Goal: Contribute content

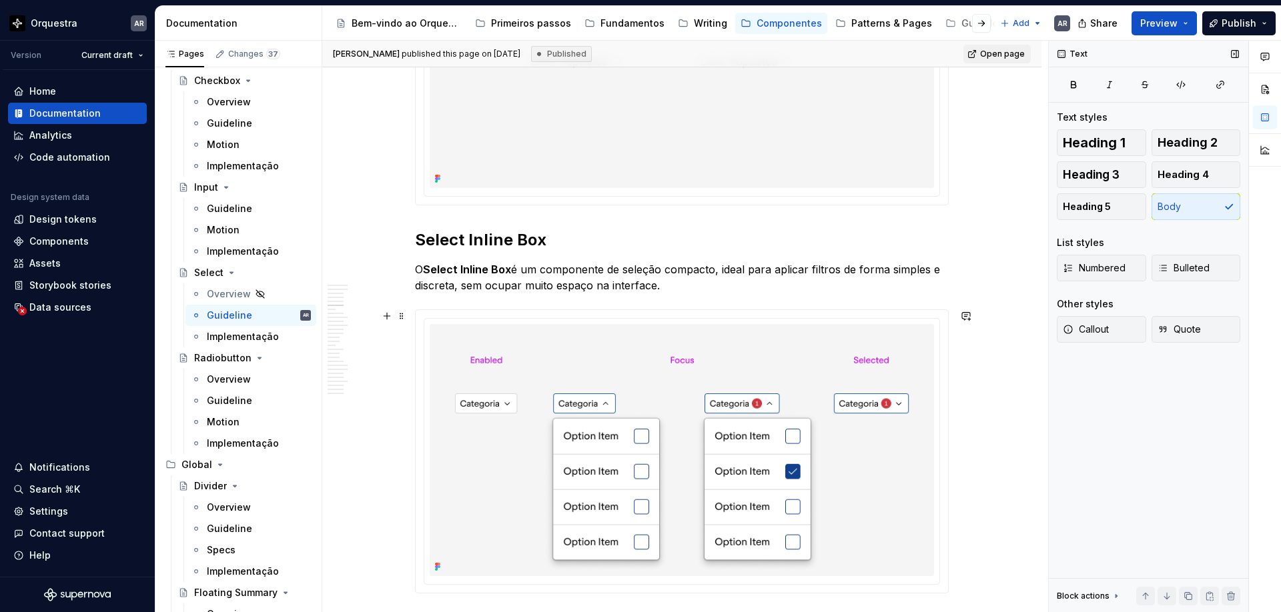
scroll to position [1450, 0]
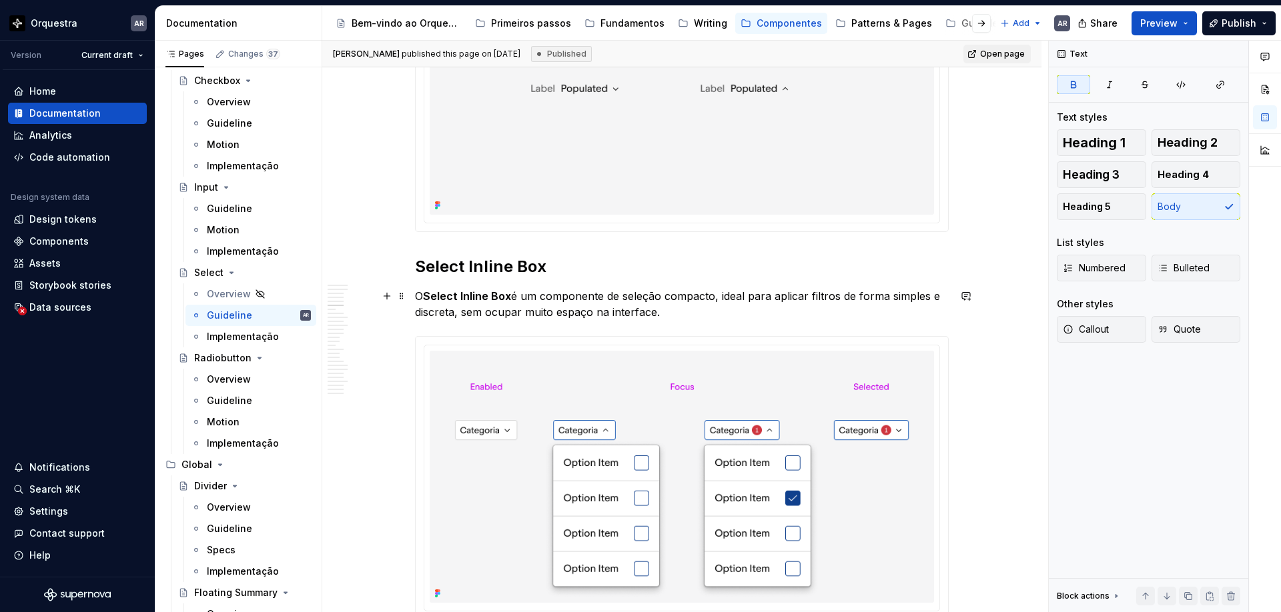
click at [462, 293] on strong "Select Inline Box" at bounding box center [467, 296] width 88 height 13
click at [390, 298] on button "button" at bounding box center [387, 296] width 19 height 19
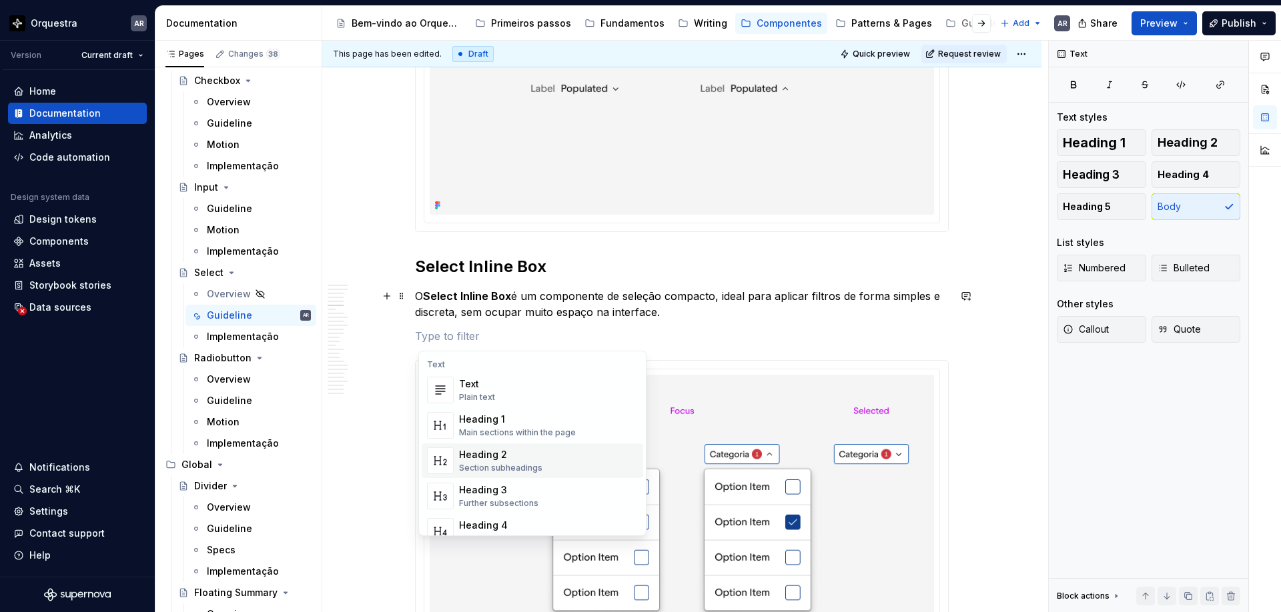
type textarea "*"
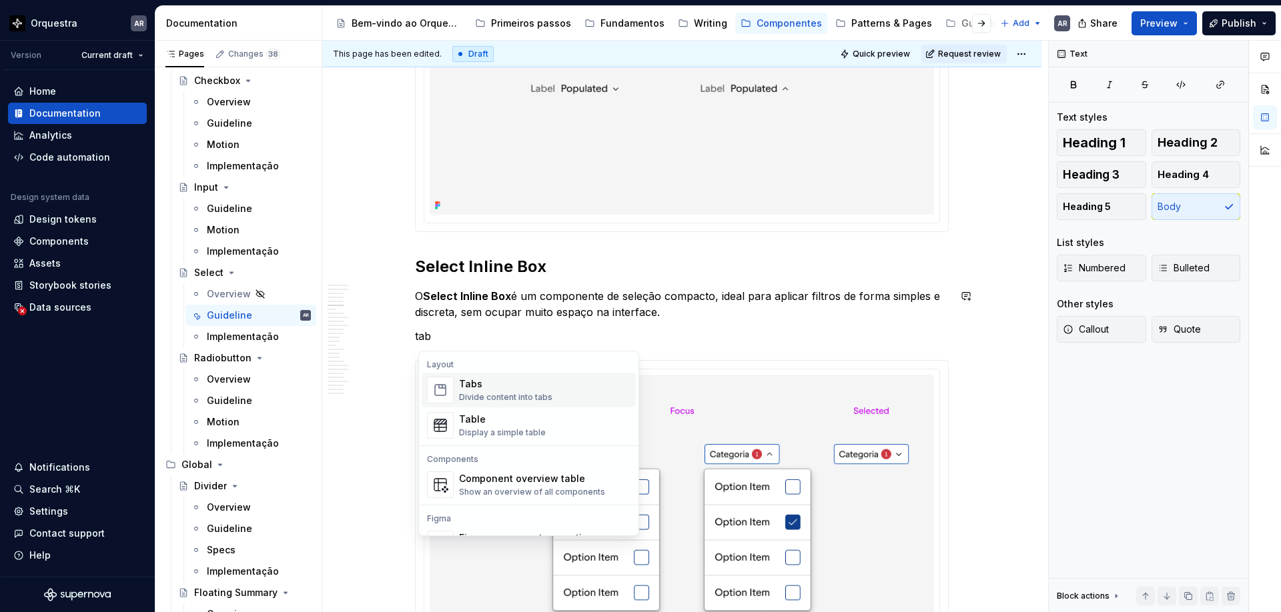
click at [506, 391] on div "Tabs Divide content into tabs" at bounding box center [505, 390] width 93 height 25
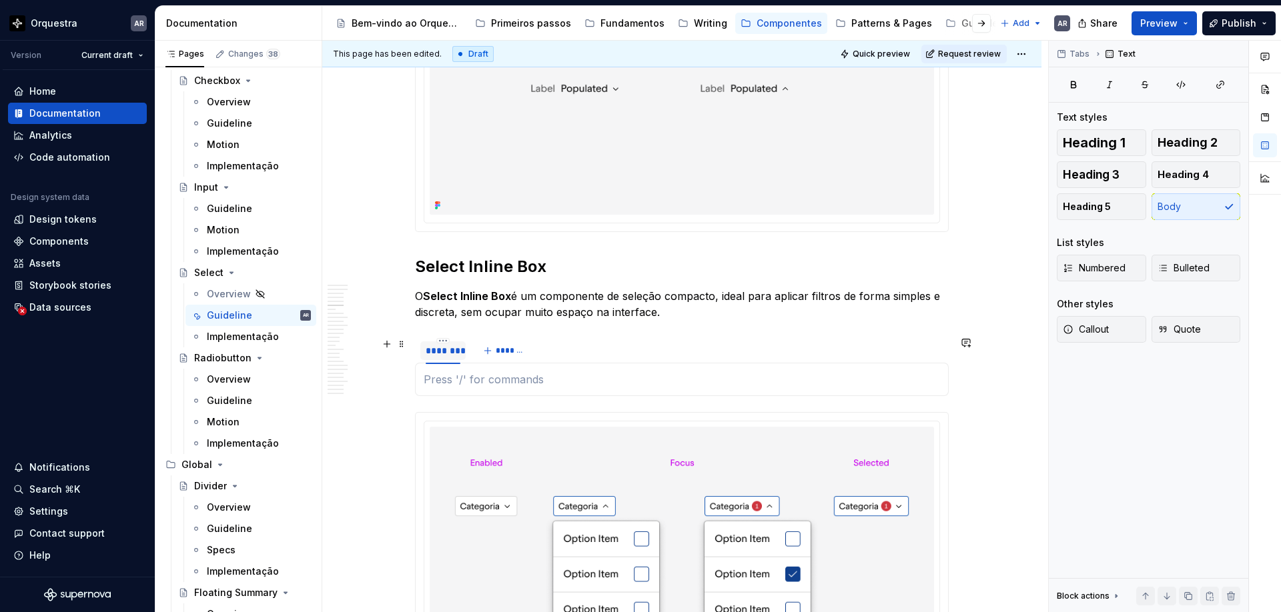
click at [445, 350] on div "********" at bounding box center [443, 350] width 35 height 13
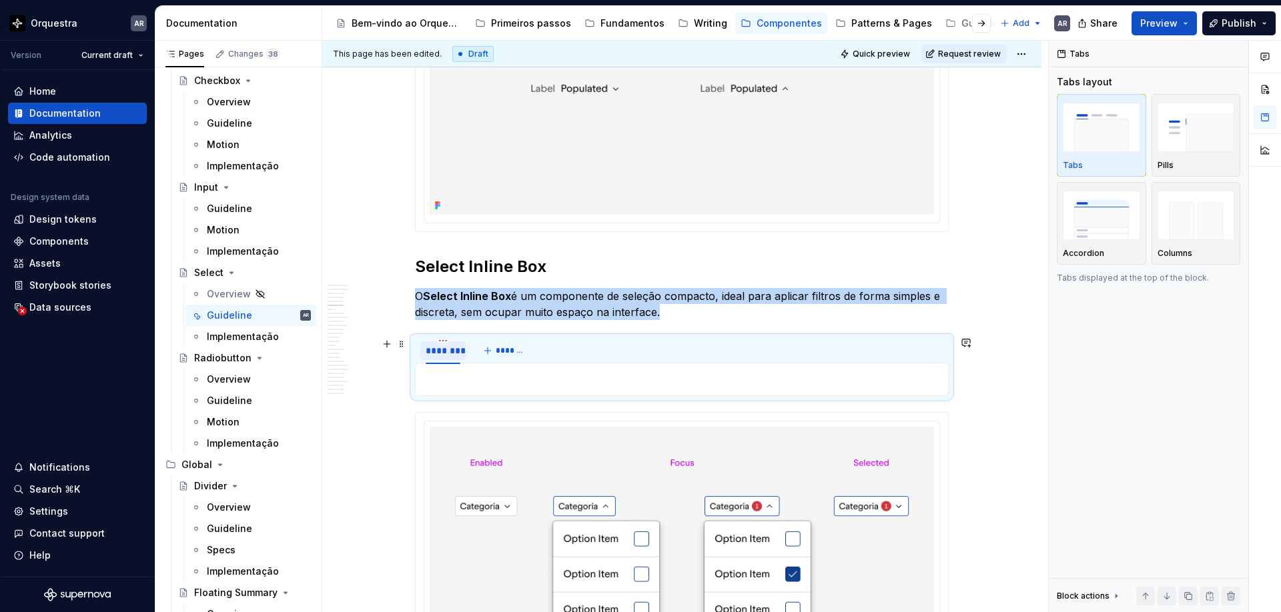
click at [445, 350] on div "********" at bounding box center [443, 350] width 35 height 13
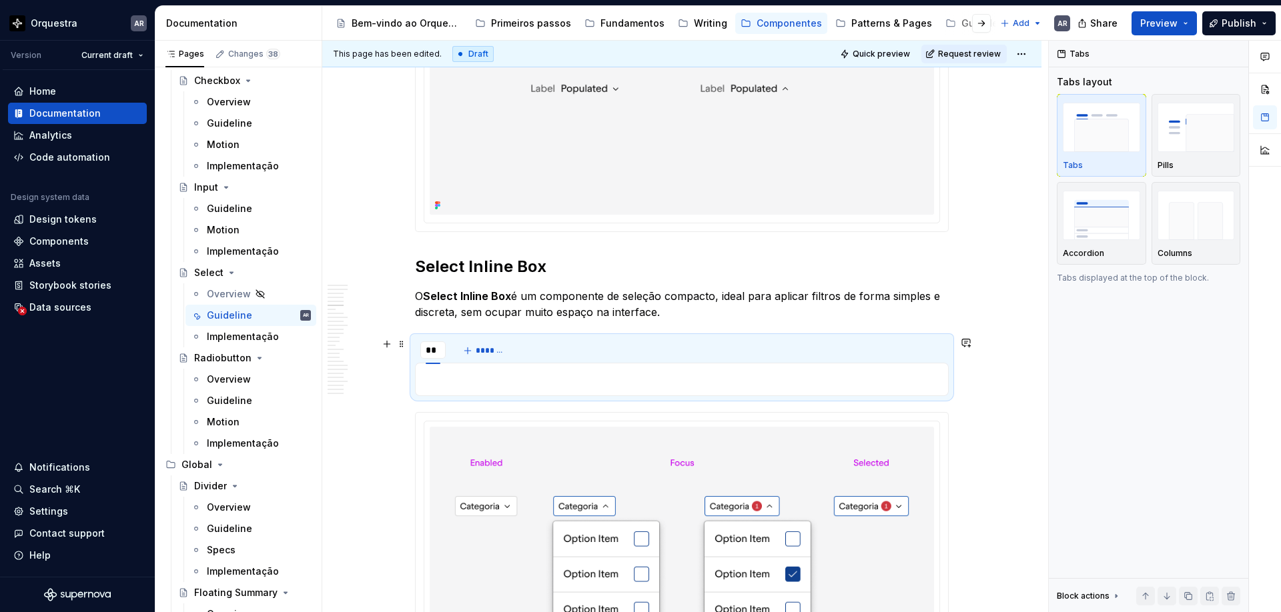
type input "***"
click at [505, 348] on span "*******" at bounding box center [497, 351] width 30 height 11
type input "******"
click at [704, 311] on p "O Select Inline Box é um componente de seleção compacto, ideal para aplicar fil…" at bounding box center [682, 304] width 534 height 32
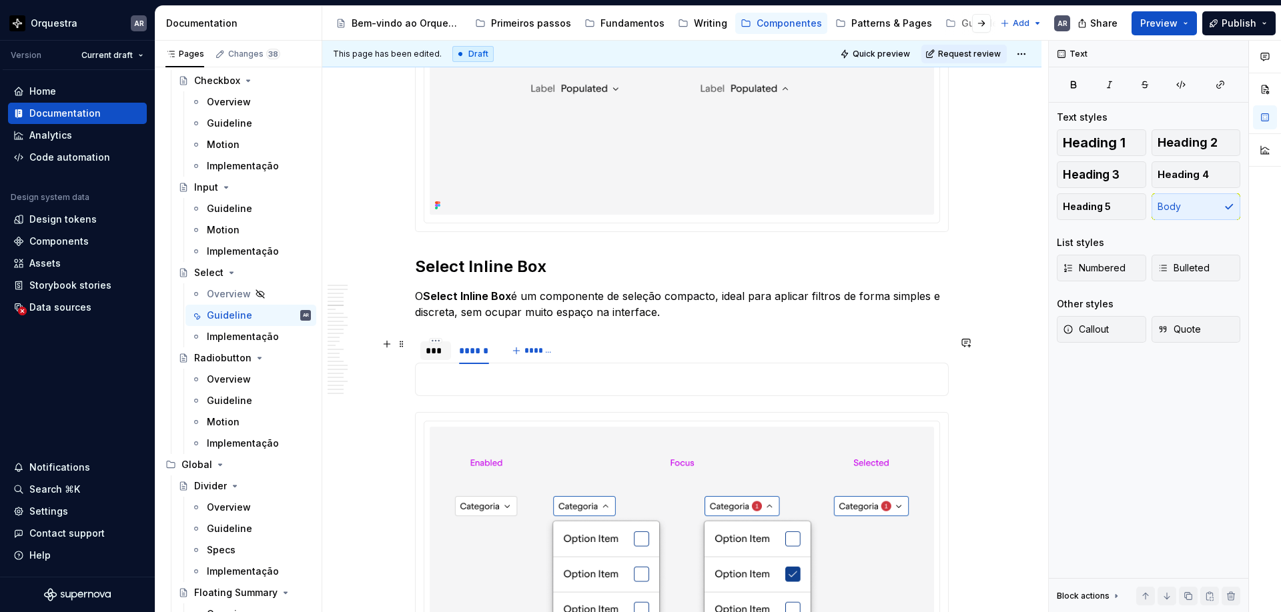
click at [442, 352] on div "***" at bounding box center [436, 350] width 20 height 13
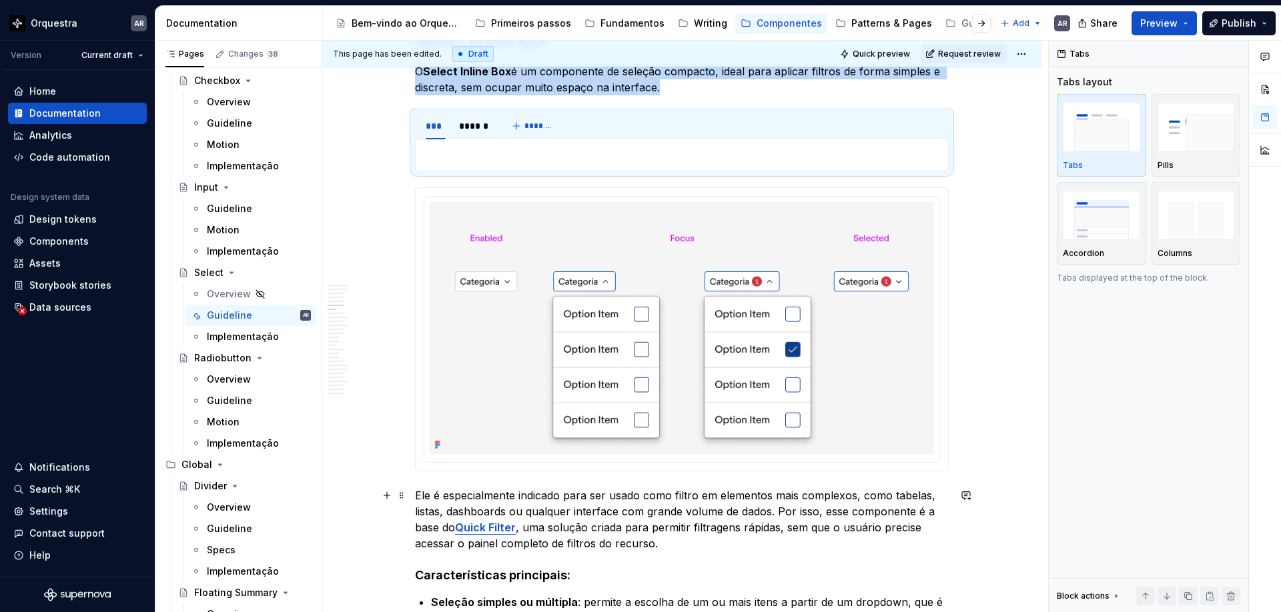
scroll to position [1674, 0]
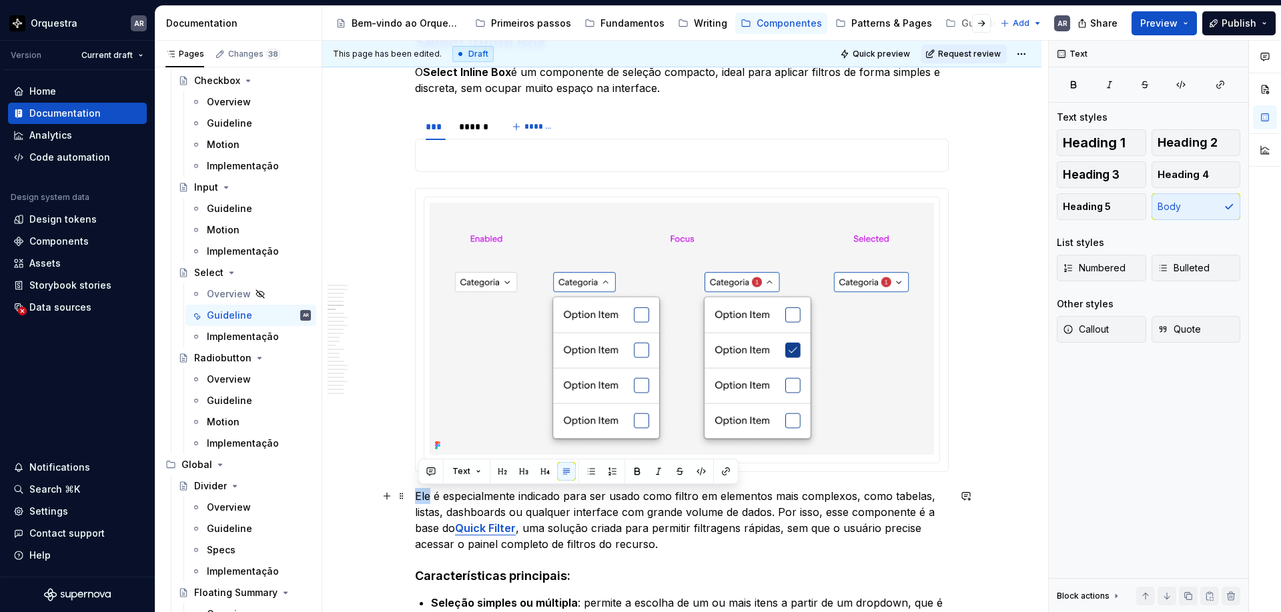
drag, startPoint x: 419, startPoint y: 494, endPoint x: 431, endPoint y: 494, distance: 12.0
click at [431, 494] on p "Ele é especialmente indicado para ser usado como filtro em elementos mais compl…" at bounding box center [682, 520] width 534 height 64
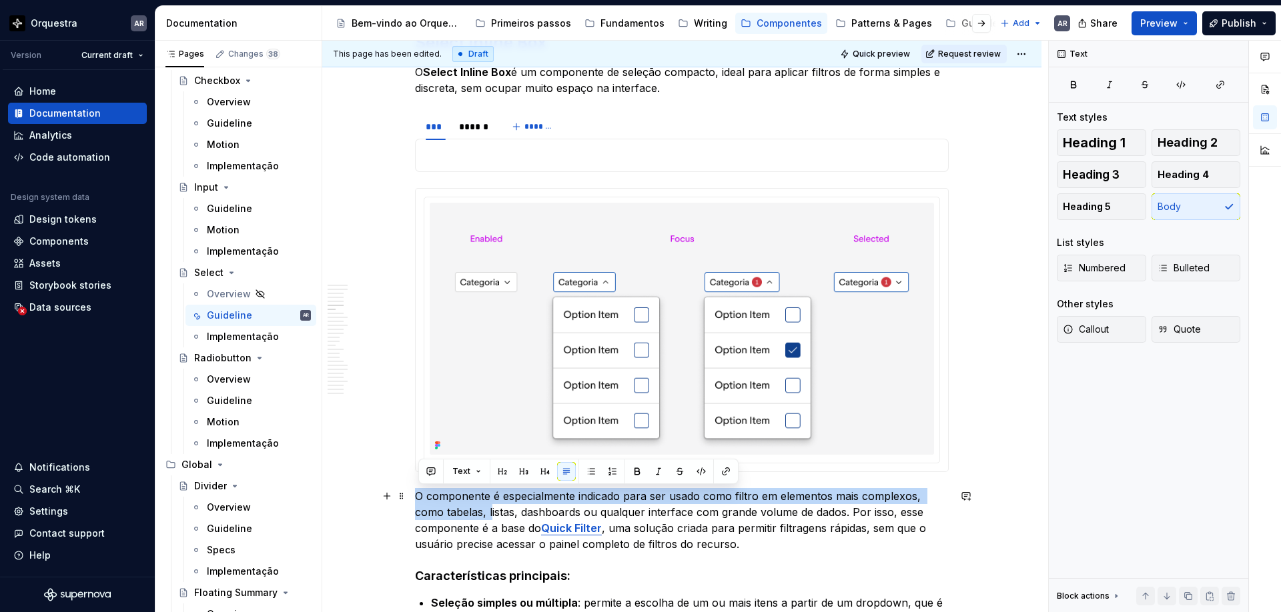
drag, startPoint x: 420, startPoint y: 497, endPoint x: 495, endPoint y: 504, distance: 75.1
click at [495, 504] on p "O componente é especialmente indicado para ser usado como filtro em elementos m…" at bounding box center [682, 520] width 534 height 64
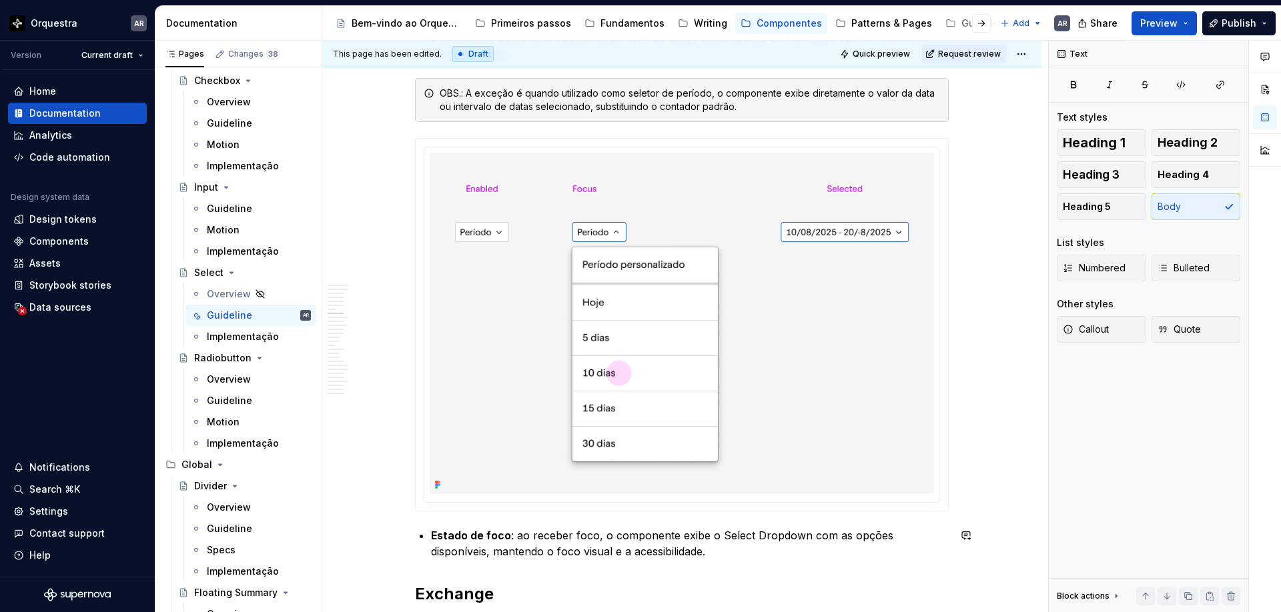
scroll to position [2289, 0]
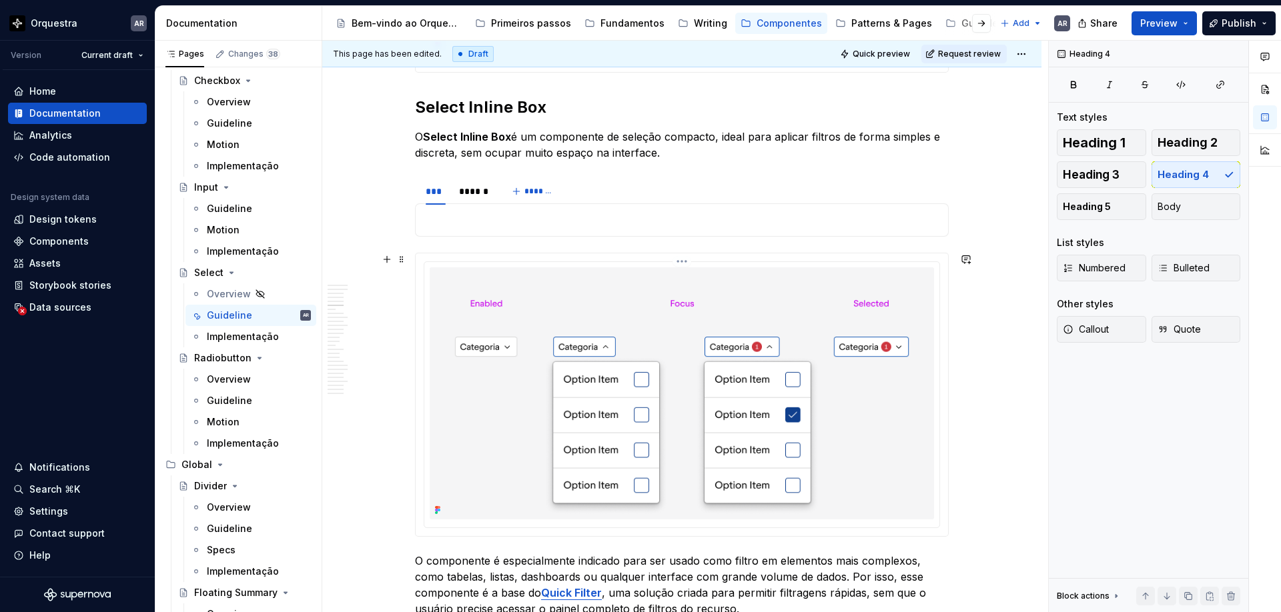
scroll to position [1594, 0]
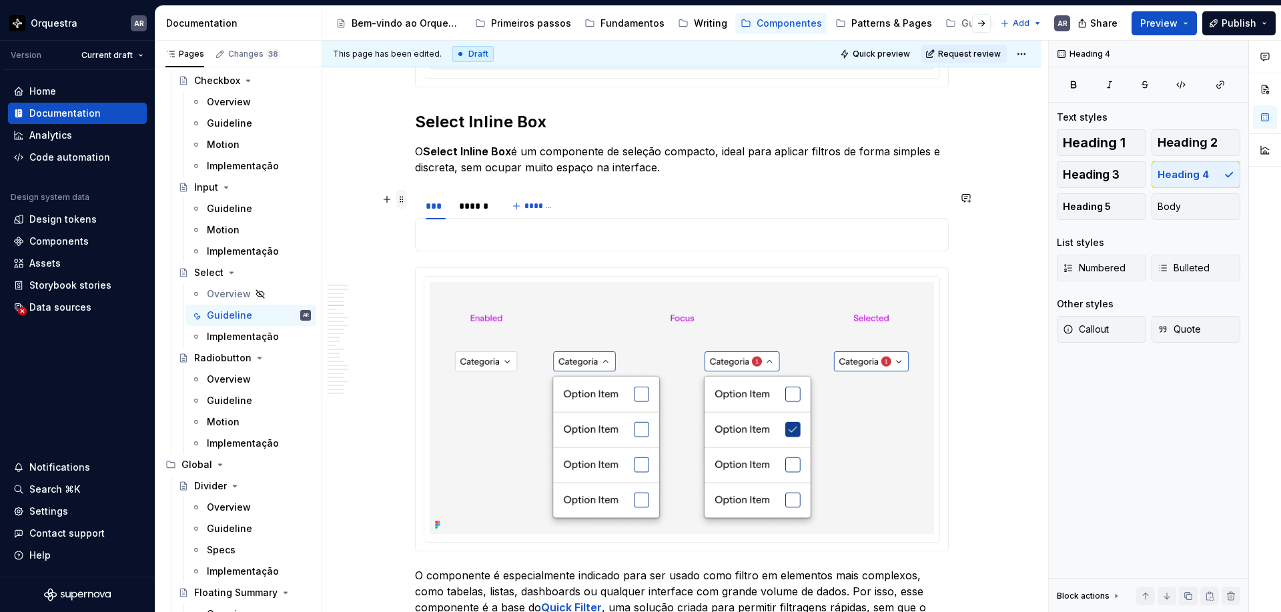
click at [404, 198] on span at bounding box center [401, 199] width 11 height 19
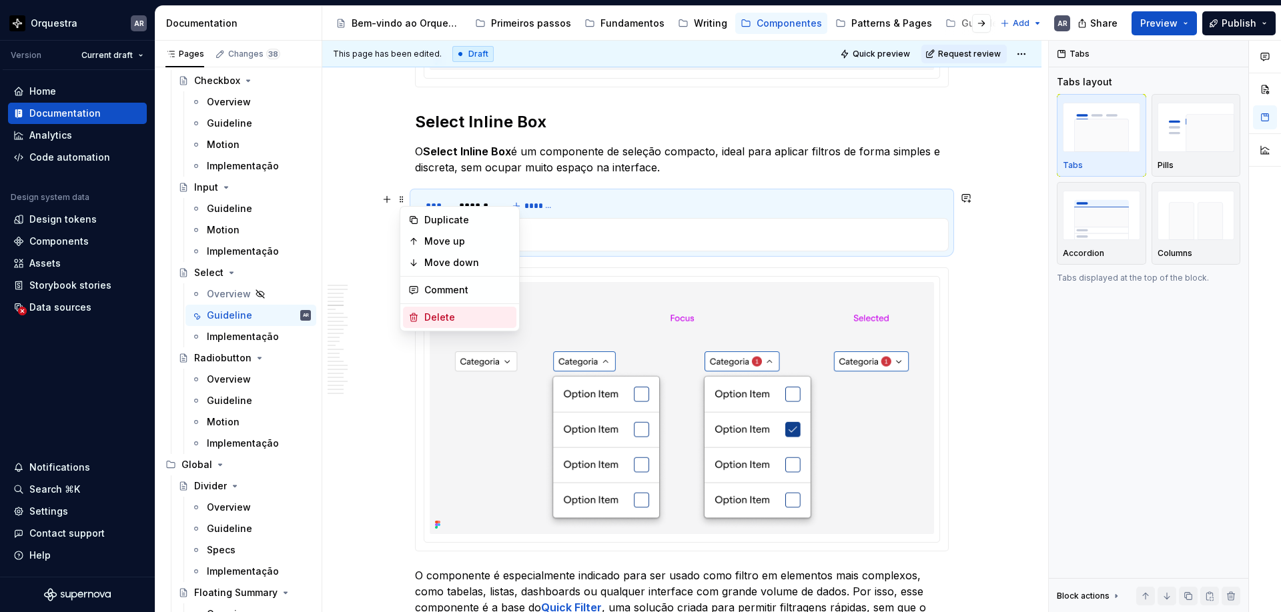
click at [448, 314] on div "Delete" at bounding box center [467, 317] width 87 height 13
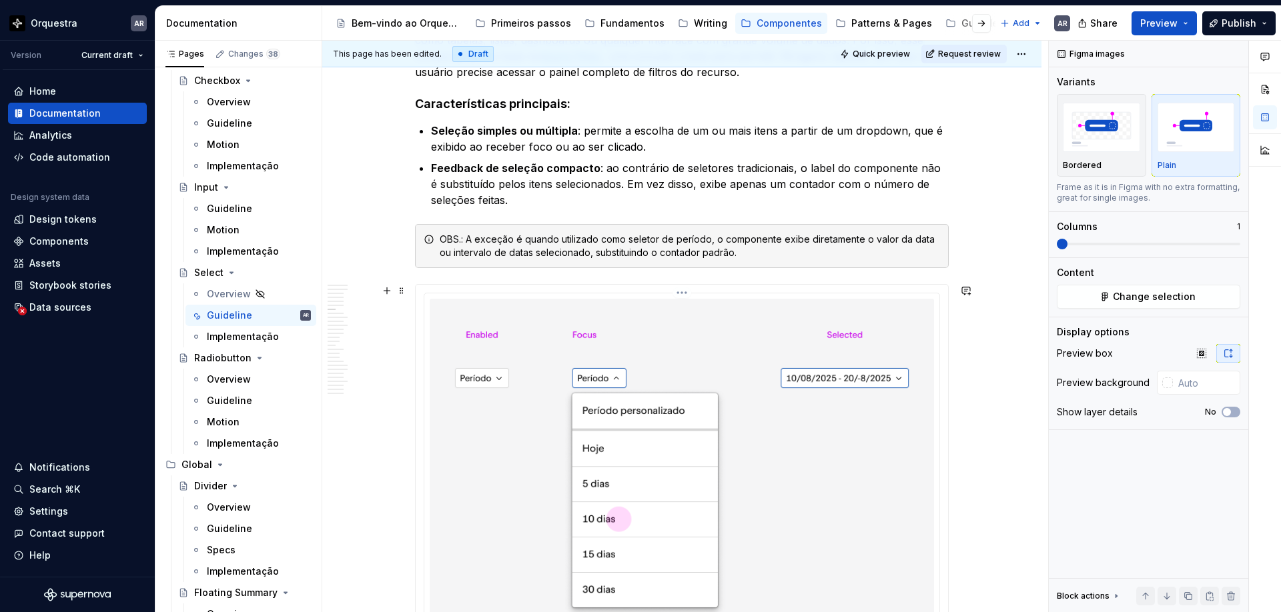
scroll to position [2071, 0]
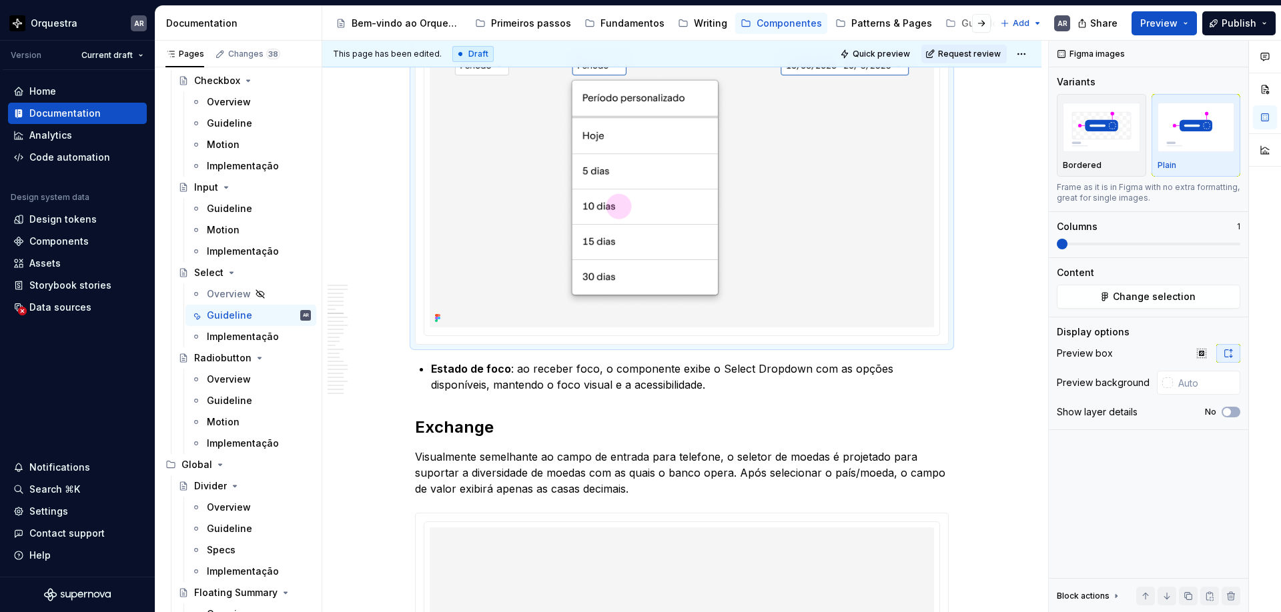
scroll to position [2382, 0]
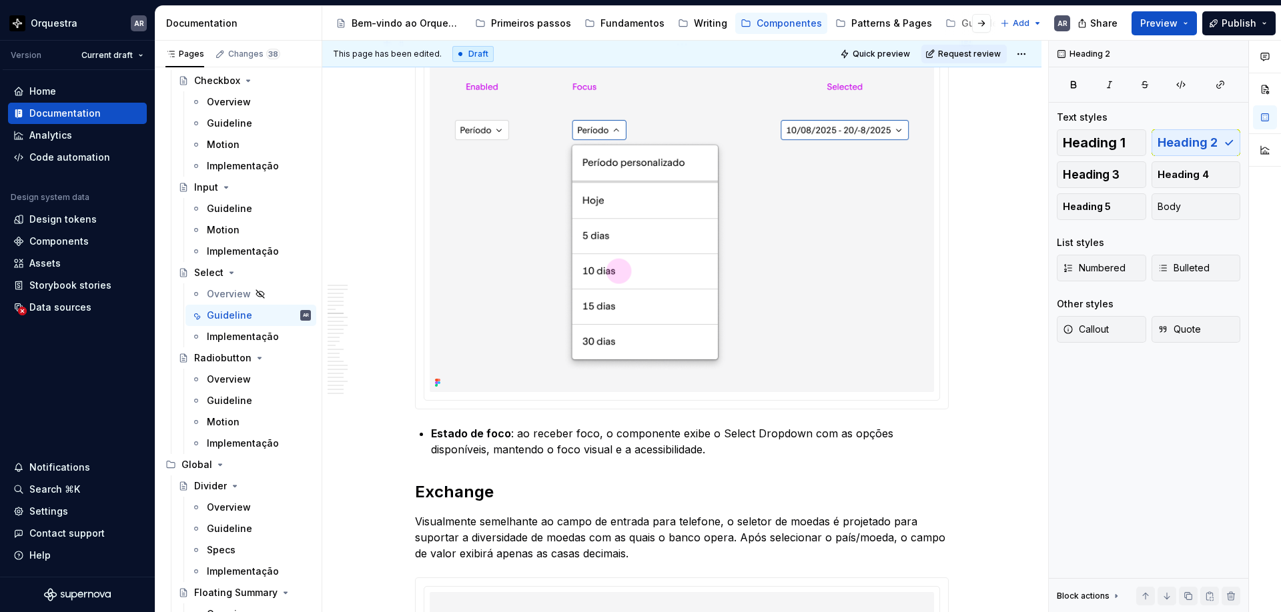
scroll to position [2314, 0]
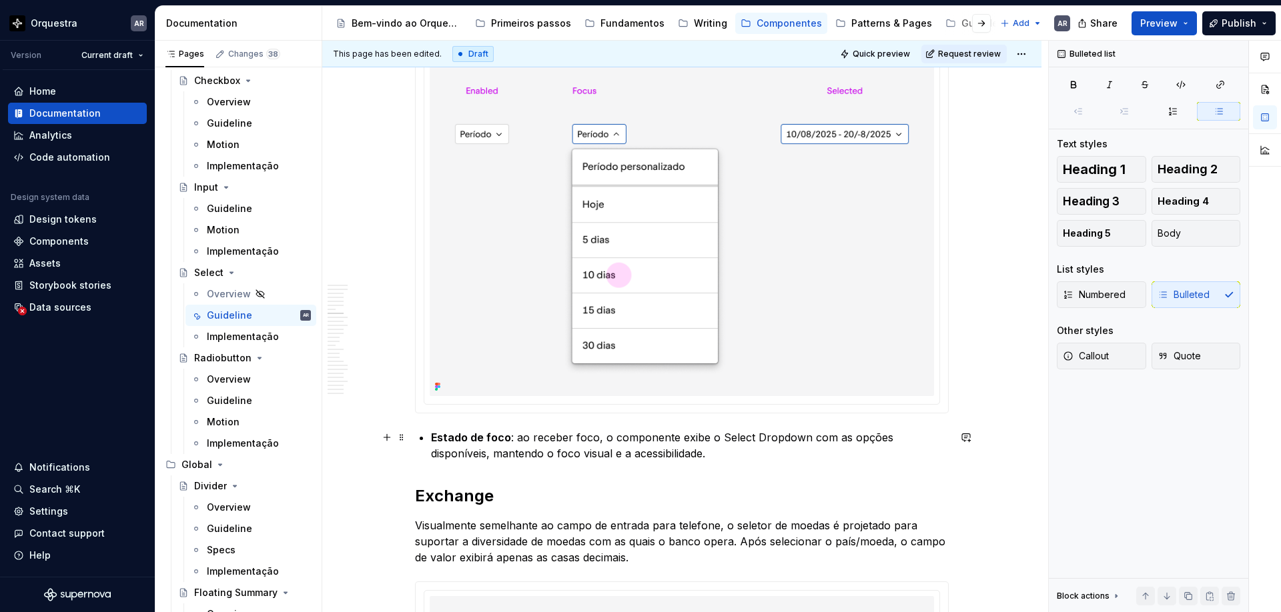
click at [670, 455] on p "Estado de foco : ao receber foco, o componente exibe o Select Dropdown com as o…" at bounding box center [690, 446] width 518 height 32
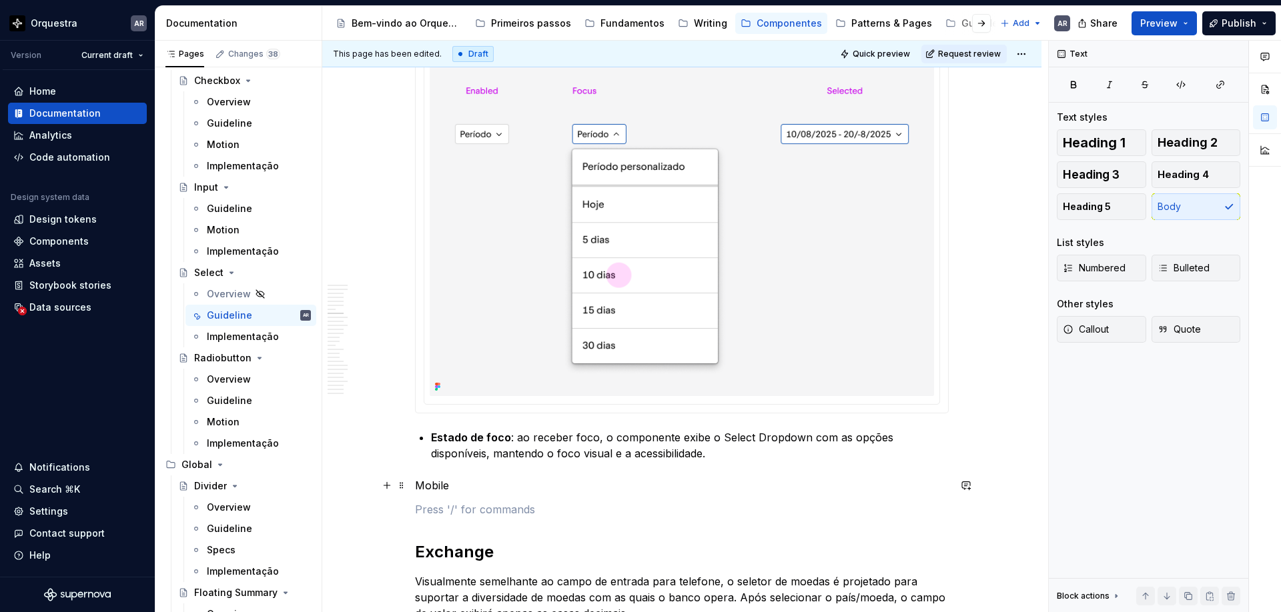
click at [438, 485] on p "Mobile" at bounding box center [682, 486] width 534 height 16
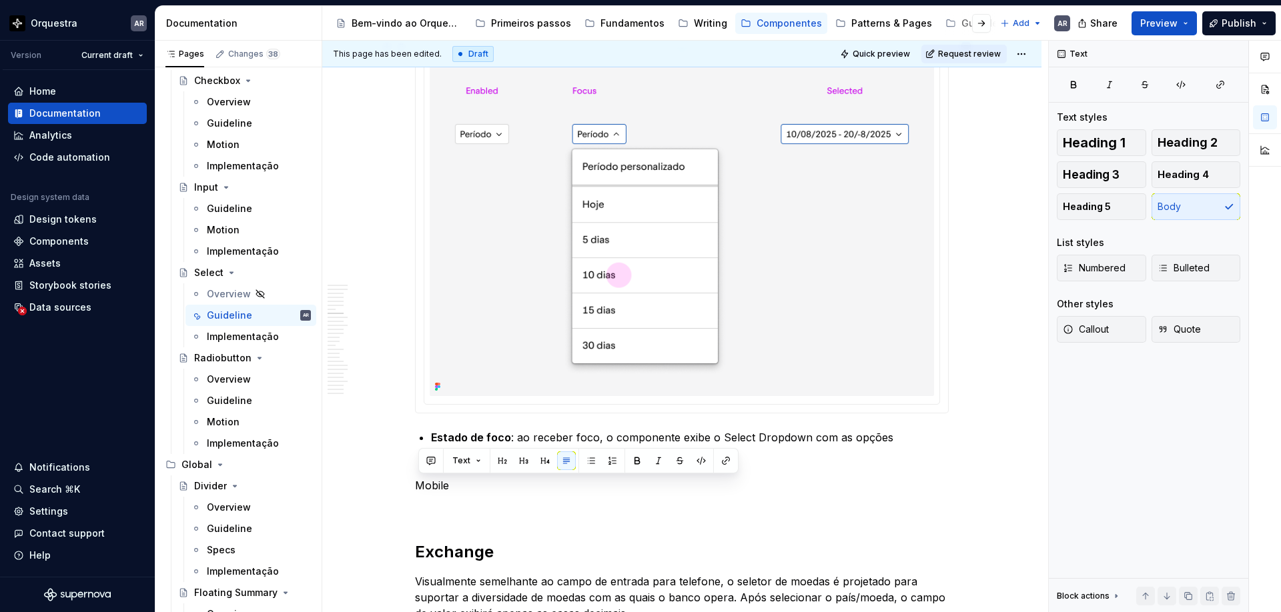
click at [425, 326] on div at bounding box center [682, 227] width 532 height 372
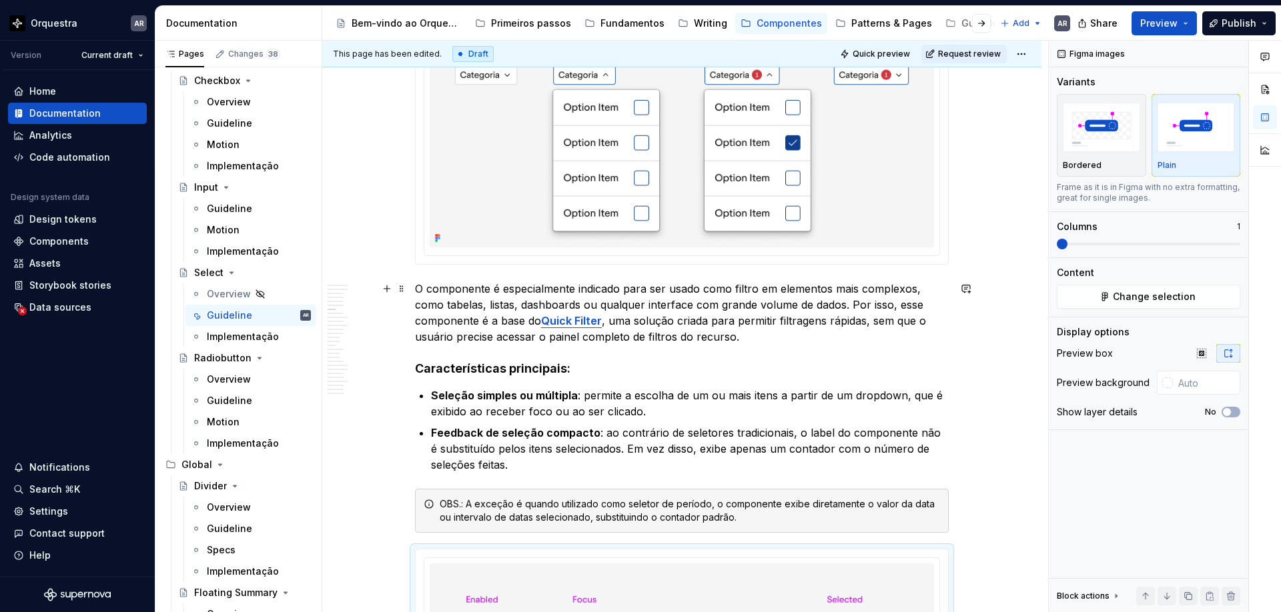
scroll to position [1802, 0]
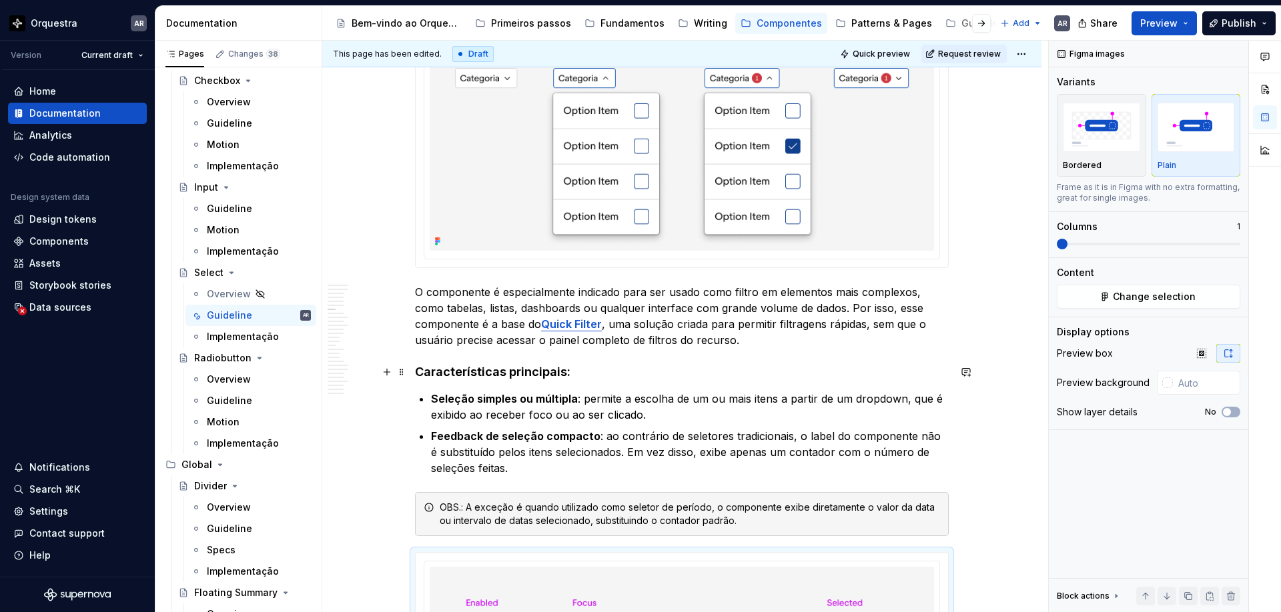
click at [435, 378] on h4 "Características principais:" at bounding box center [682, 372] width 534 height 16
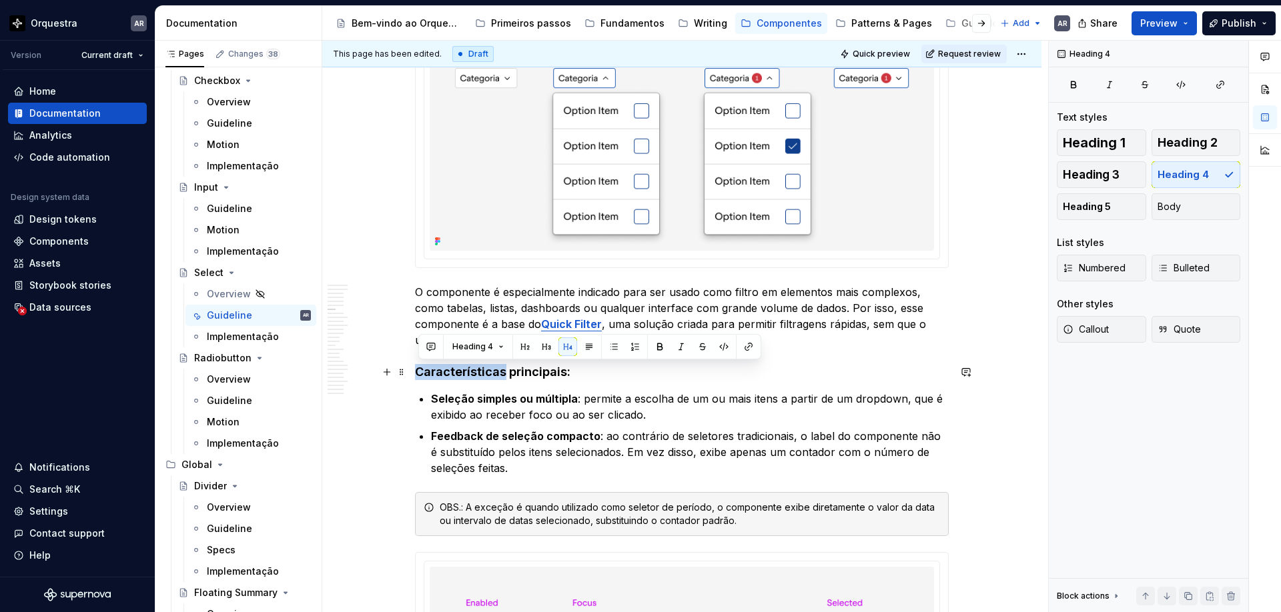
click at [435, 378] on h4 "Características principais:" at bounding box center [682, 372] width 534 height 16
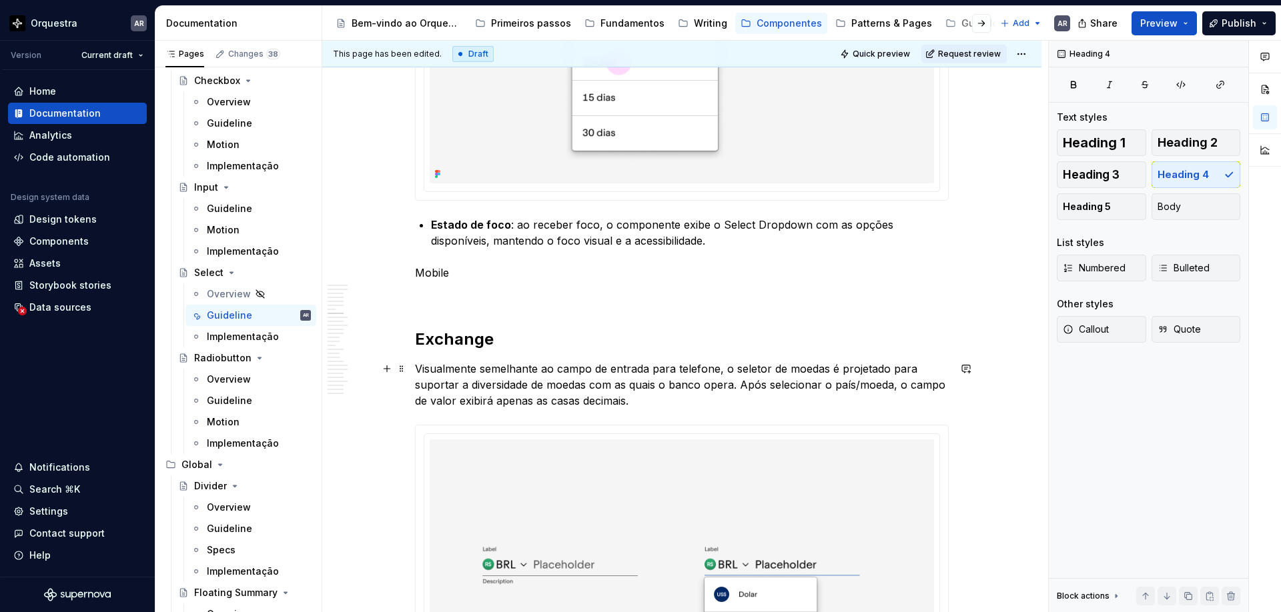
scroll to position [2533, 0]
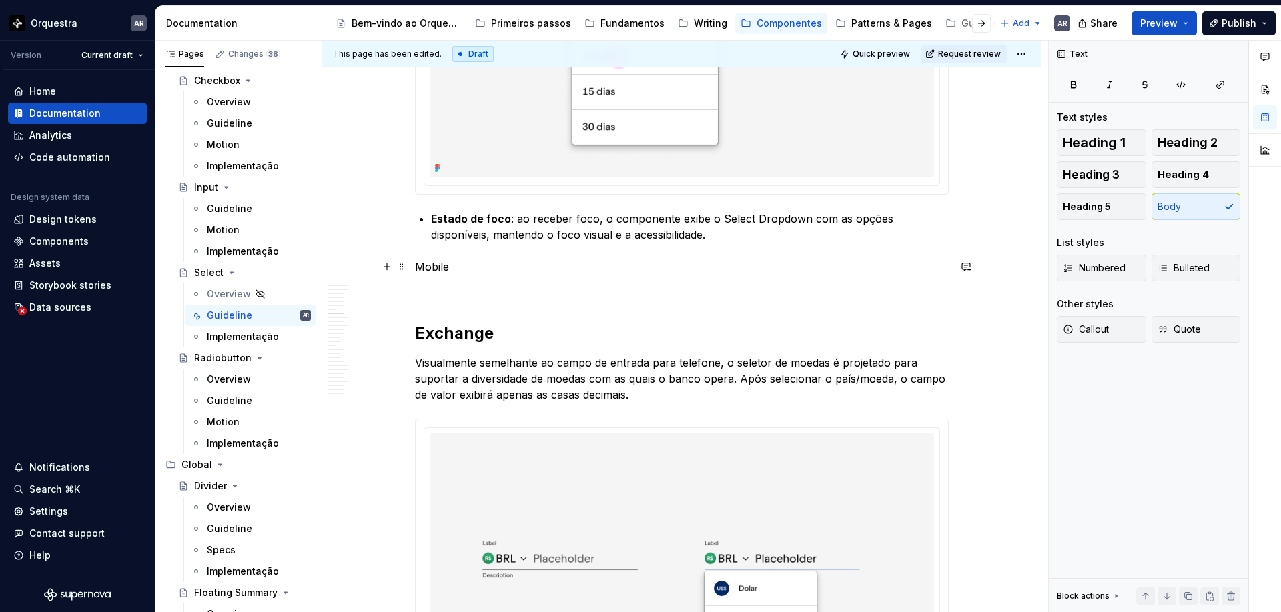
click at [439, 267] on p "Mobile" at bounding box center [682, 267] width 534 height 16
click at [544, 240] on button "button" at bounding box center [545, 242] width 19 height 19
click at [477, 288] on p at bounding box center [682, 294] width 534 height 16
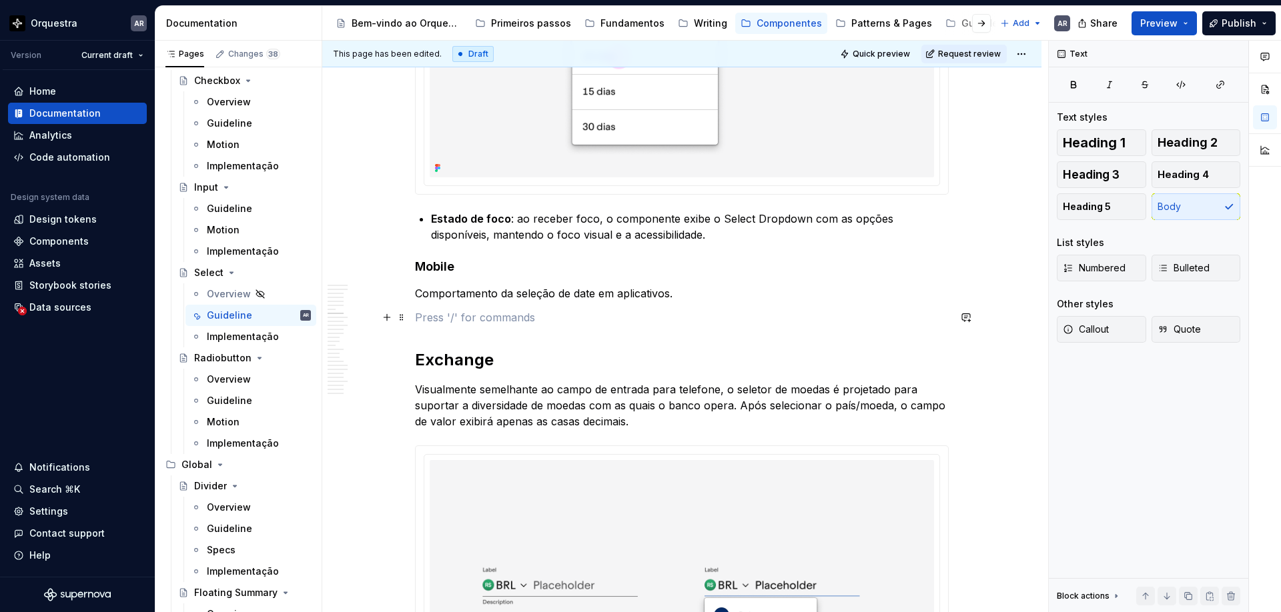
click at [530, 313] on p at bounding box center [682, 318] width 534 height 16
click at [388, 317] on button "button" at bounding box center [387, 317] width 19 height 19
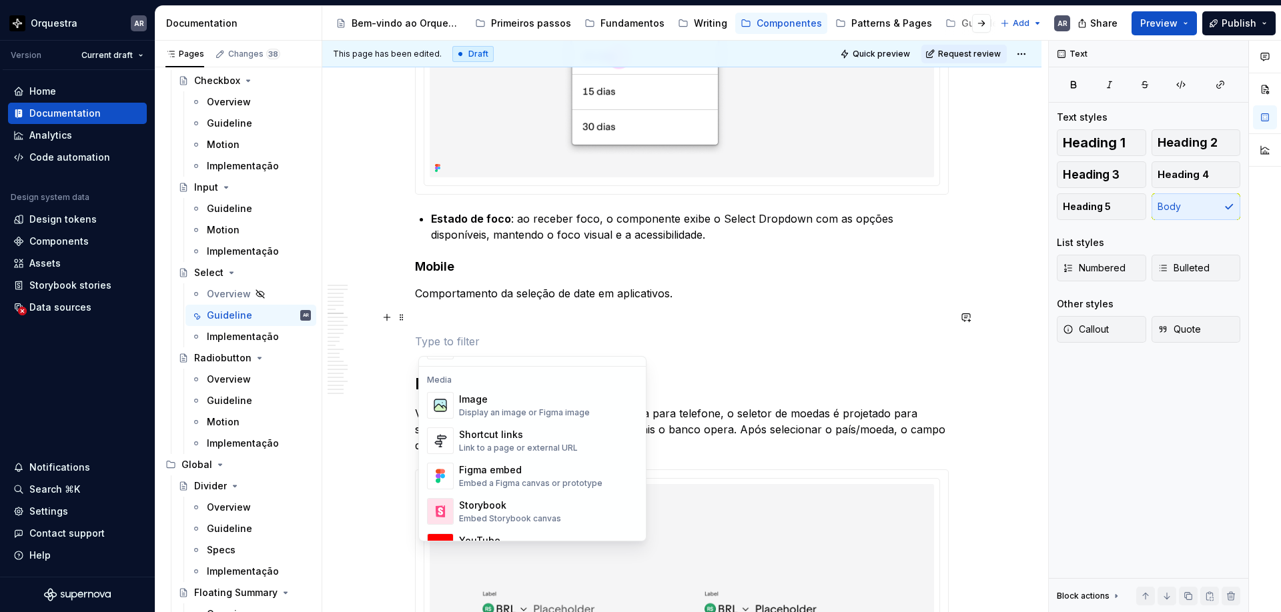
scroll to position [452, 0]
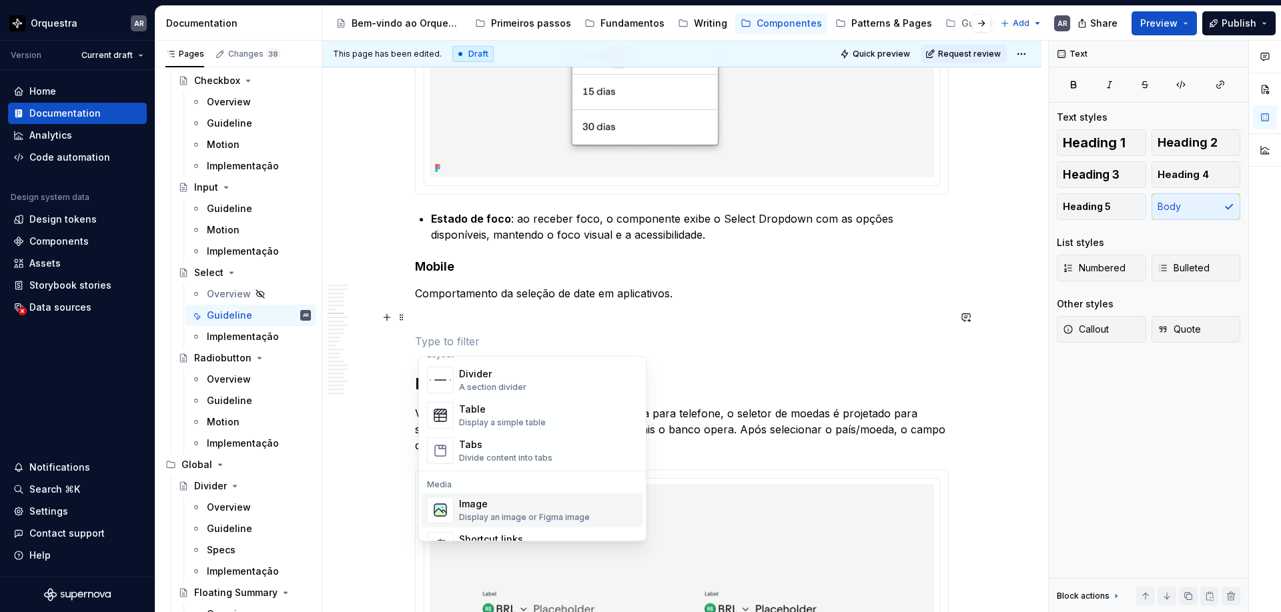
click at [552, 513] on div "Display an image or Figma image" at bounding box center [524, 517] width 131 height 11
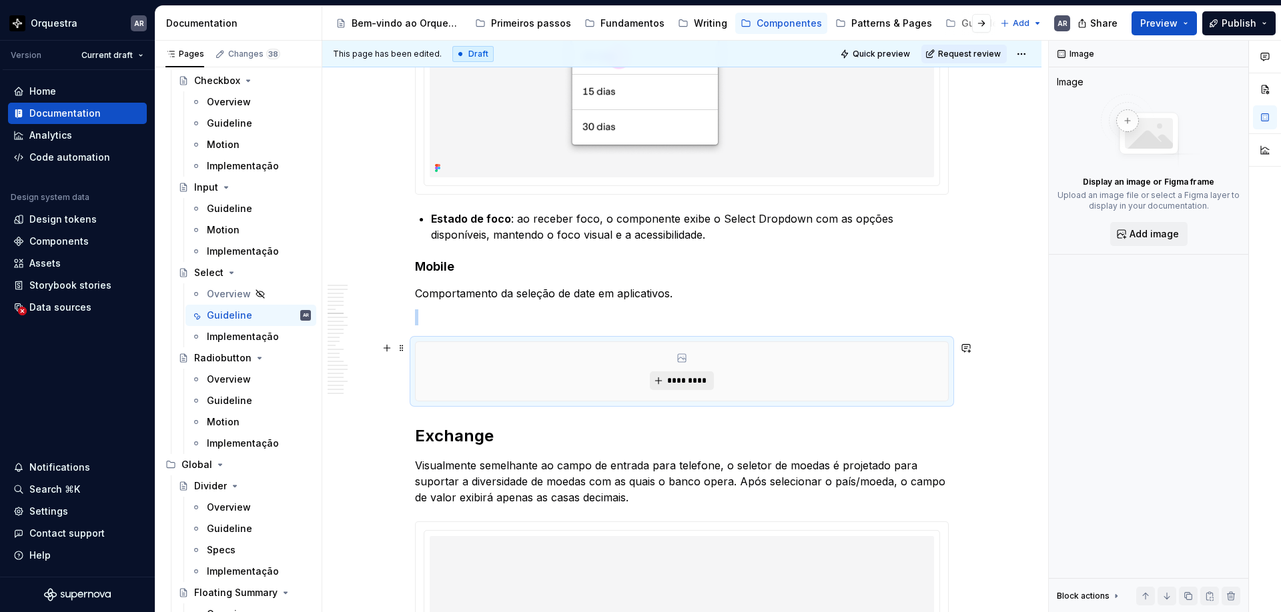
click at [700, 382] on span "*********" at bounding box center [686, 381] width 41 height 11
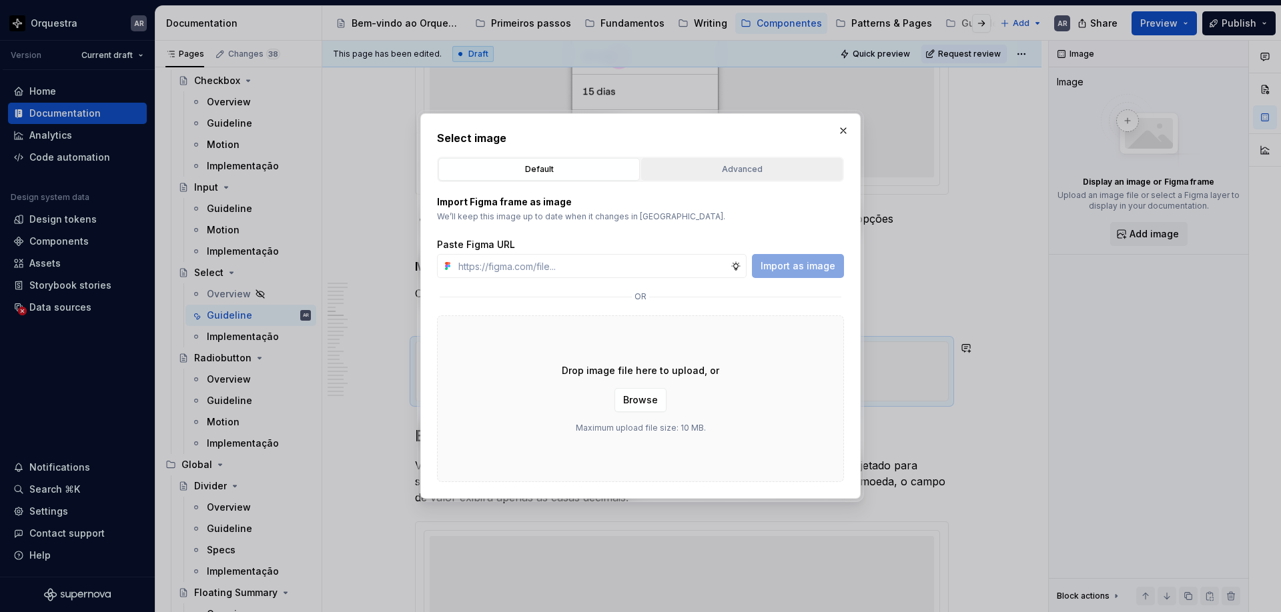
click at [738, 169] on div "Advanced" at bounding box center [742, 169] width 192 height 13
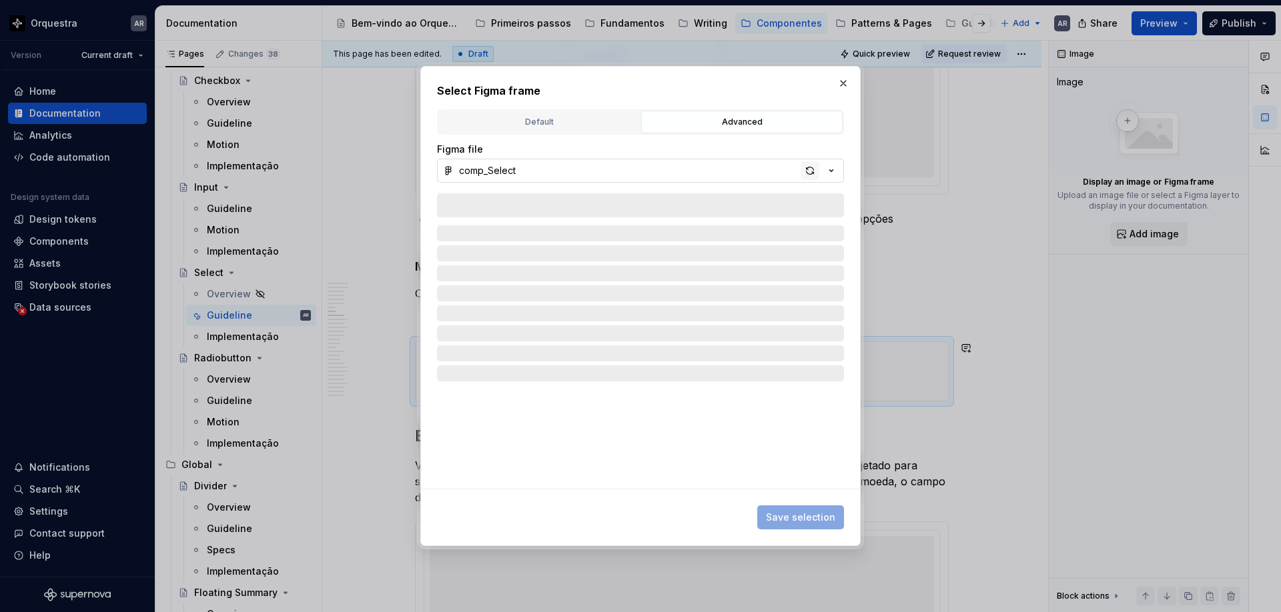
click at [811, 169] on div "button" at bounding box center [810, 170] width 19 height 19
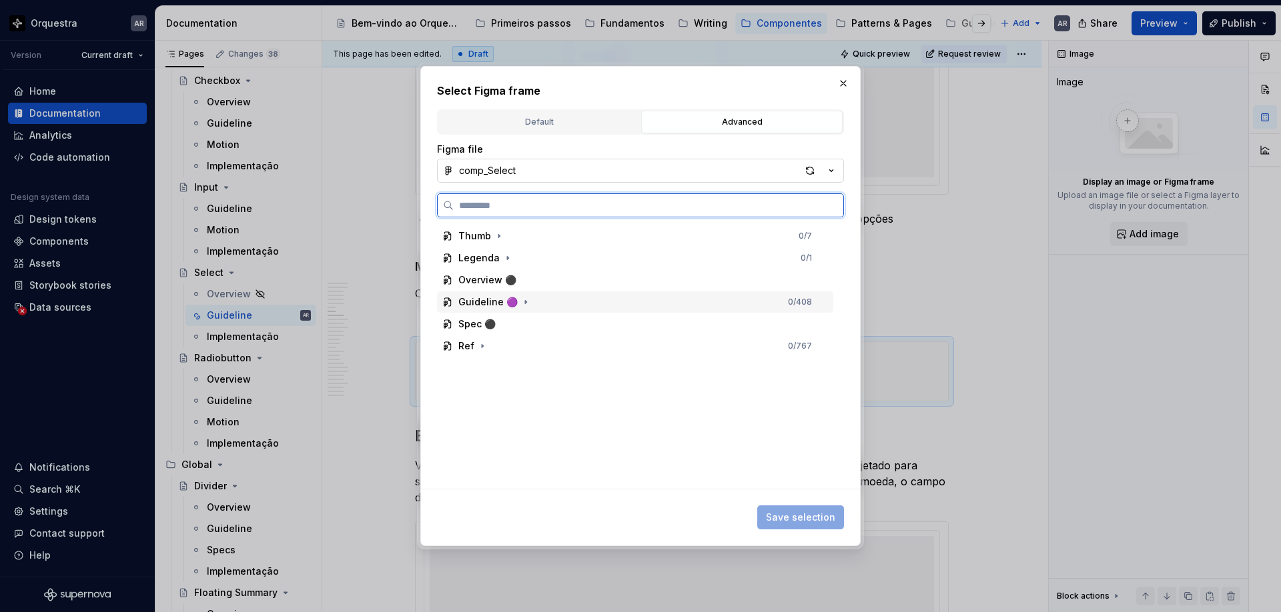
click at [529, 301] on div "Guideline 🟣 0 / 408" at bounding box center [635, 302] width 396 height 21
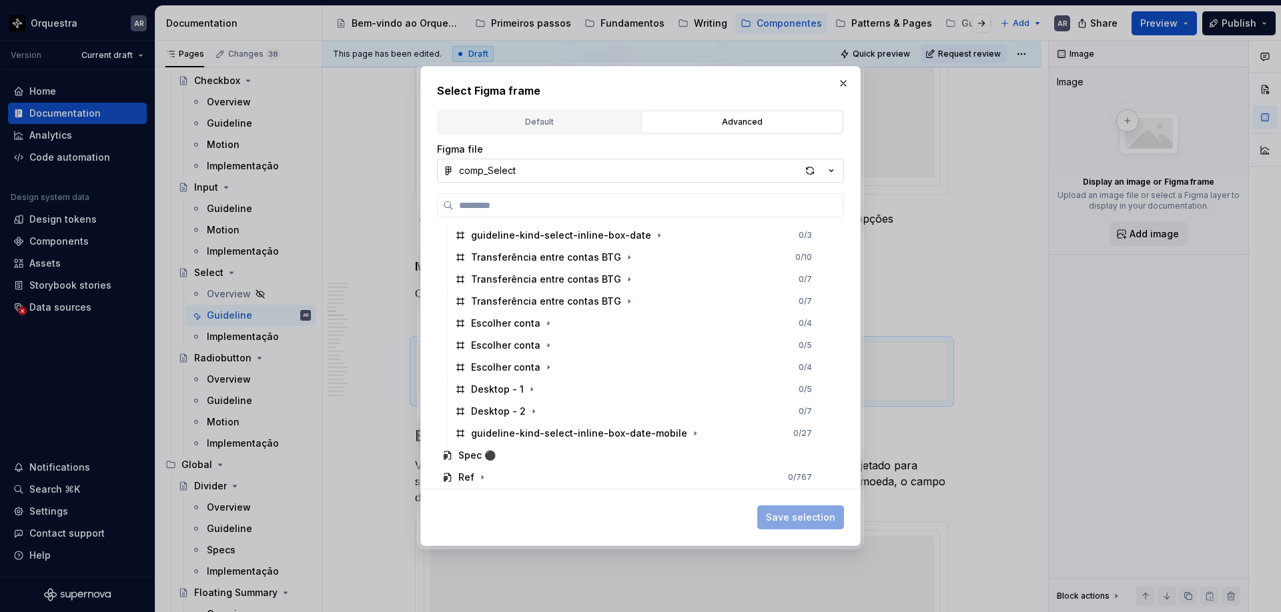
scroll to position [815, 0]
click at [614, 434] on div "guideline-kind-select-inline-box-date-mobile" at bounding box center [579, 434] width 216 height 13
click at [803, 520] on span "Save selection" at bounding box center [800, 517] width 69 height 13
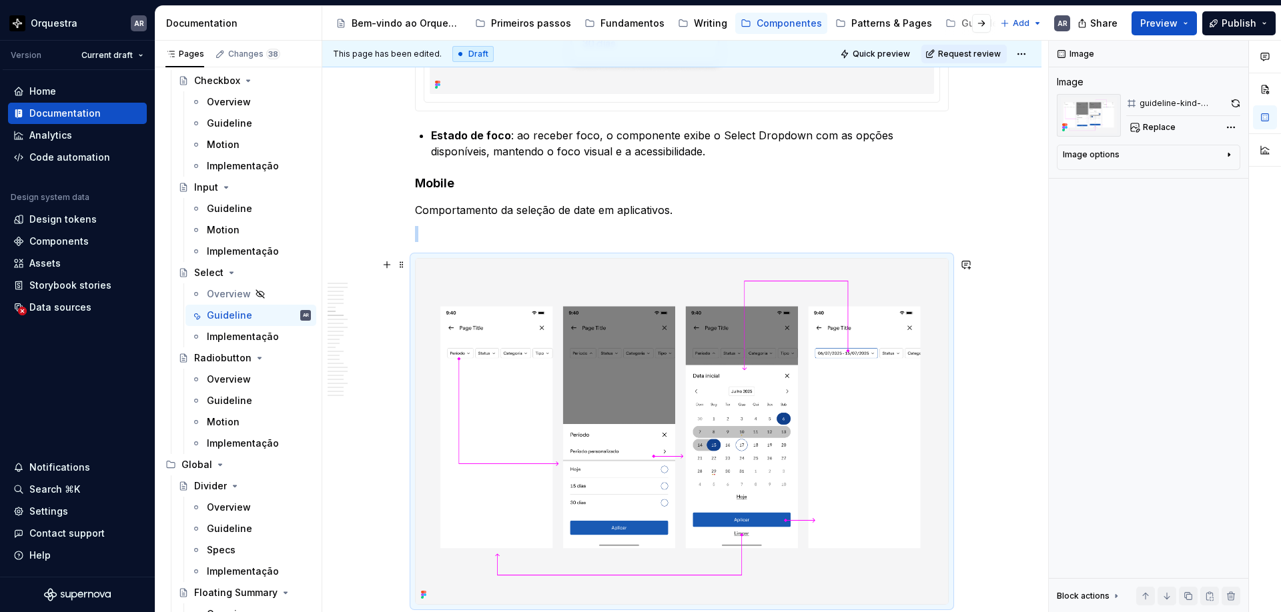
scroll to position [2555, 0]
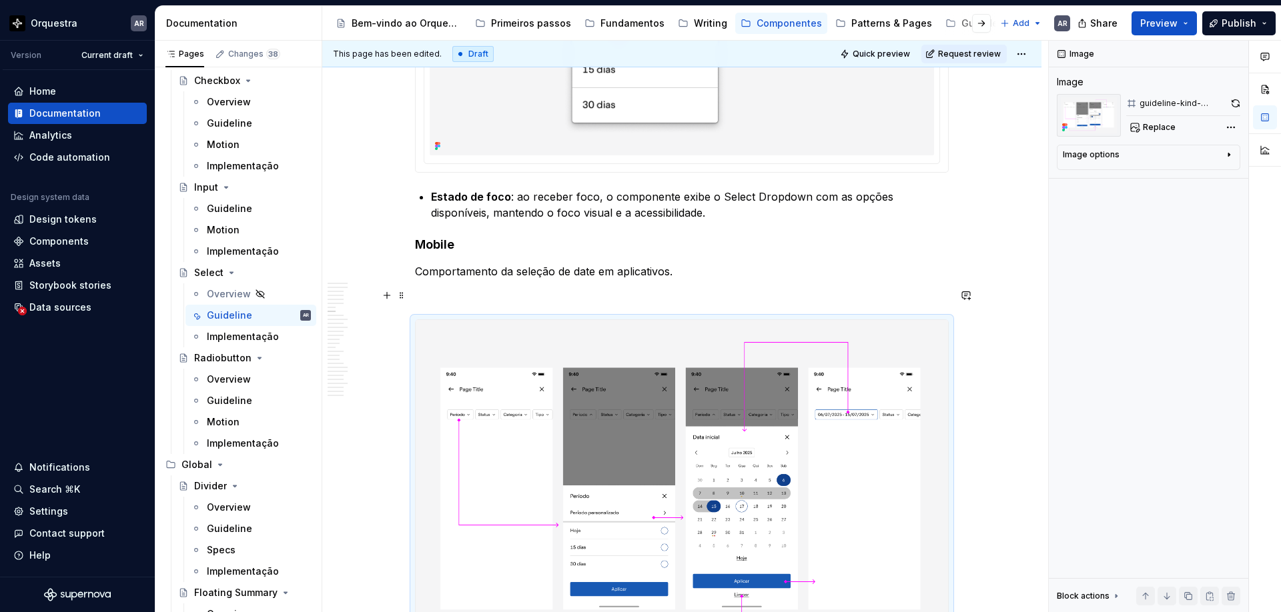
click at [545, 296] on p at bounding box center [682, 296] width 534 height 16
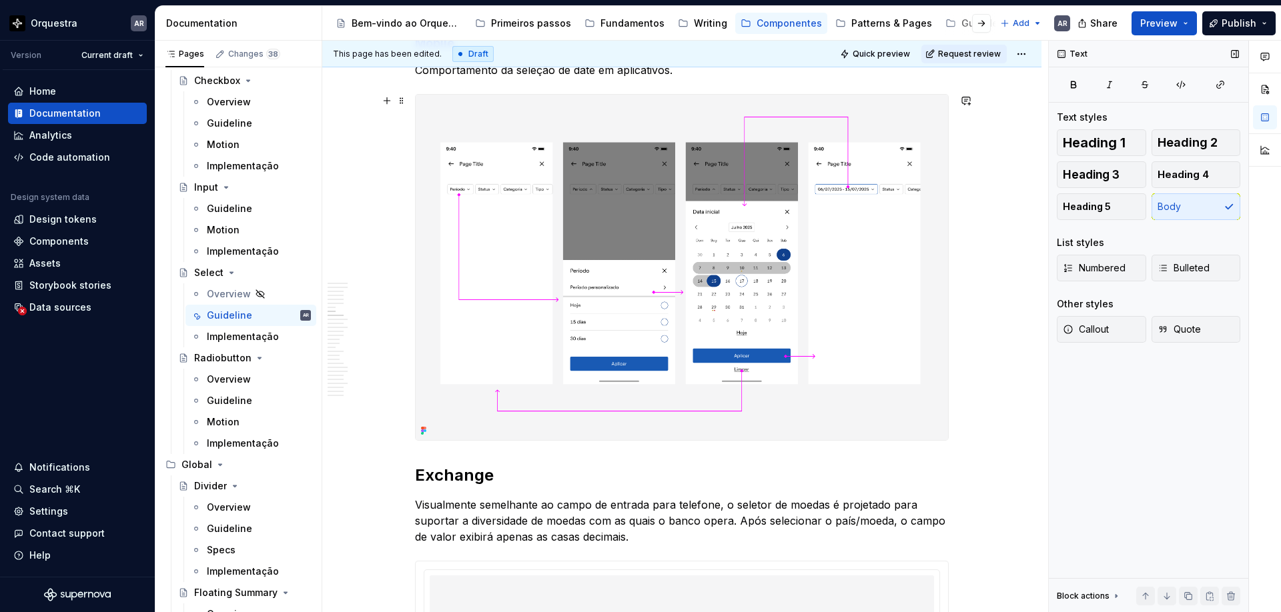
scroll to position [2813, 0]
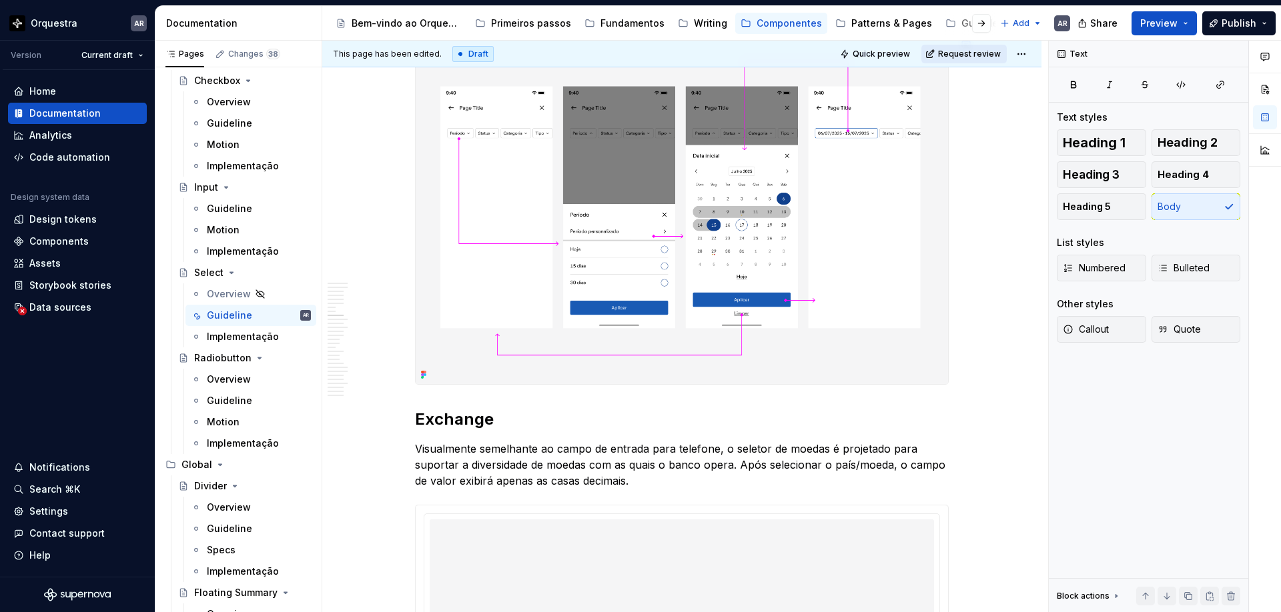
click at [963, 55] on span "Request review" at bounding box center [969, 54] width 63 height 11
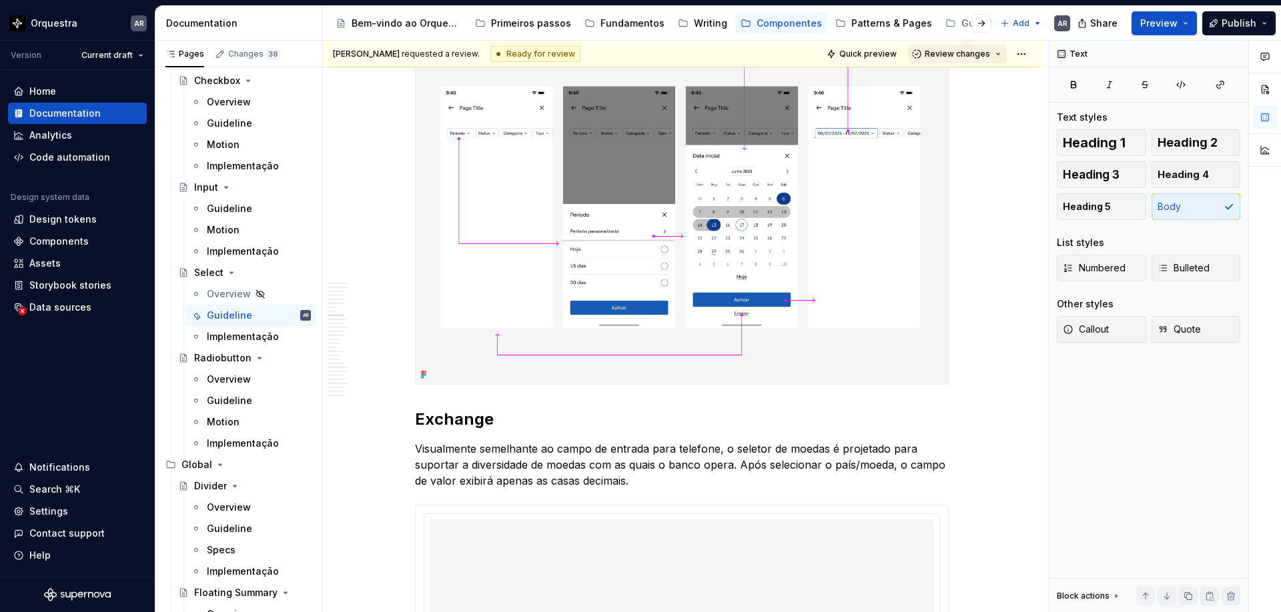
click at [963, 52] on span "Review changes" at bounding box center [957, 54] width 65 height 11
click at [978, 78] on div "Approve" at bounding box center [1001, 79] width 117 height 13
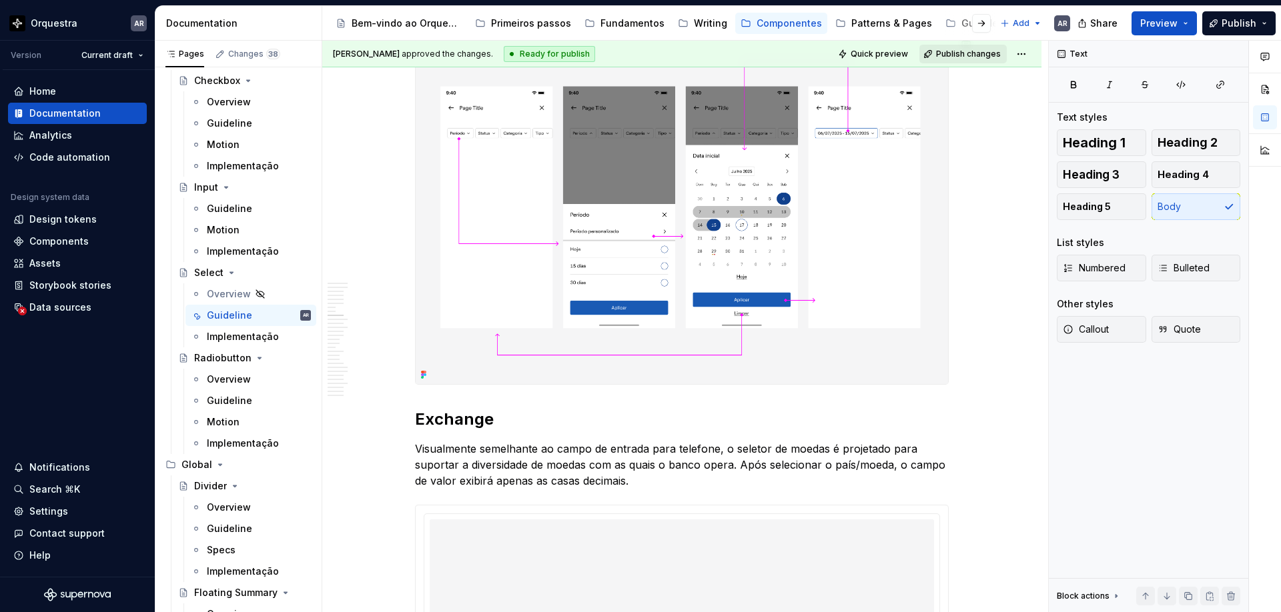
click at [981, 53] on span "Publish changes" at bounding box center [968, 54] width 65 height 11
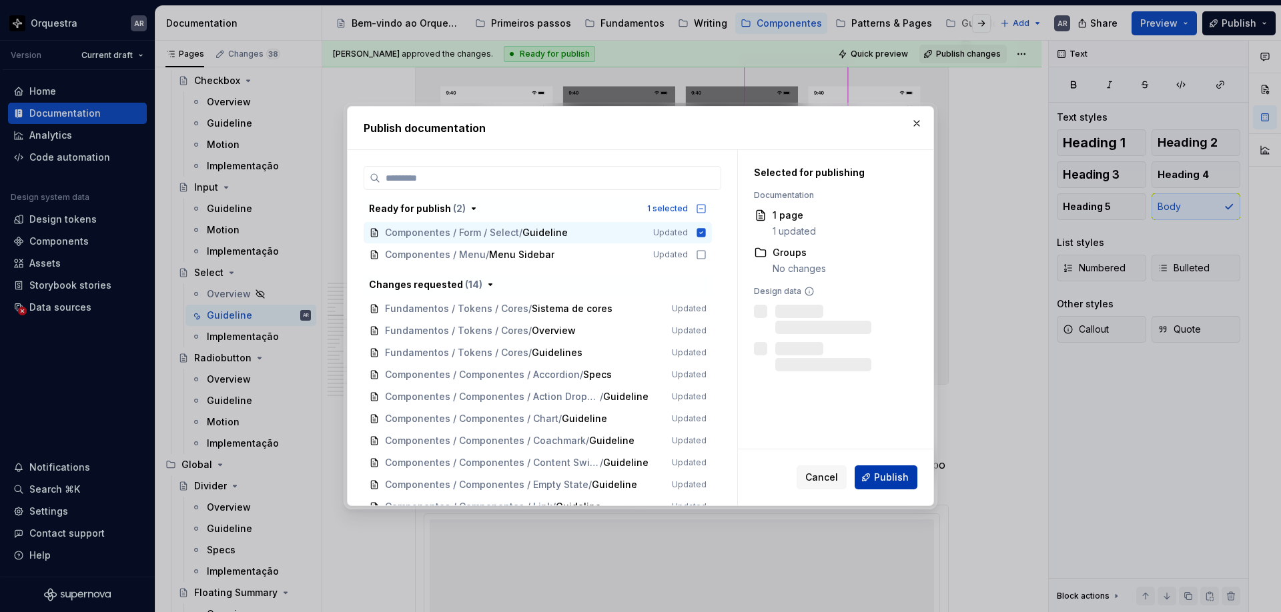
click at [879, 468] on button "Publish" at bounding box center [886, 478] width 63 height 24
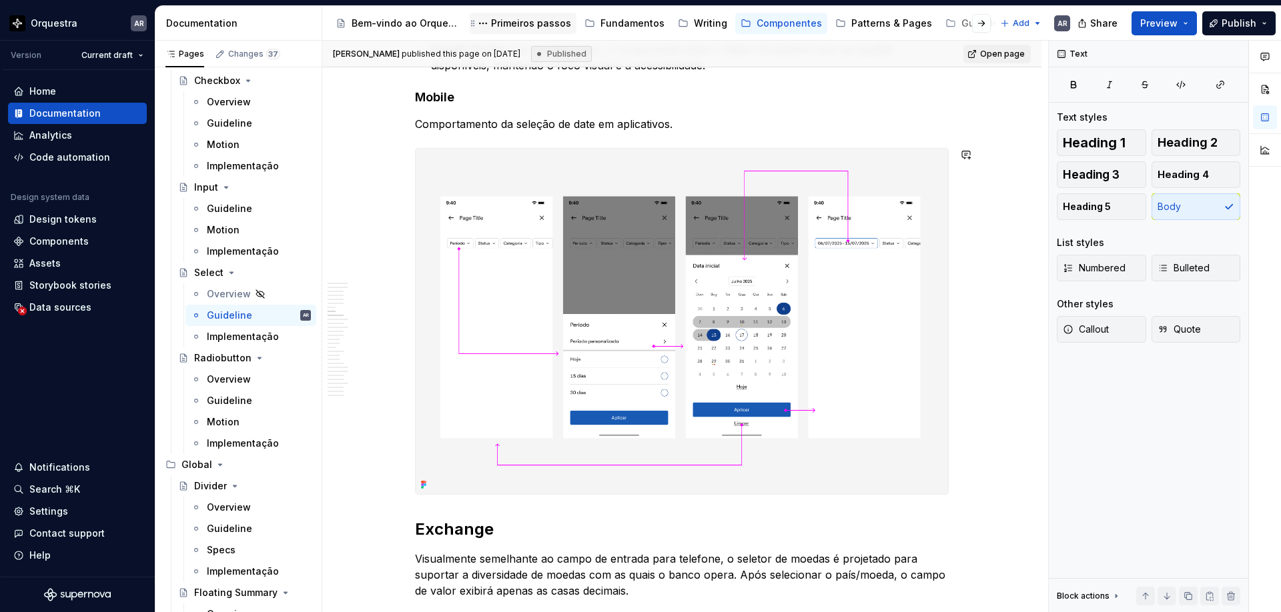
scroll to position [2699, 0]
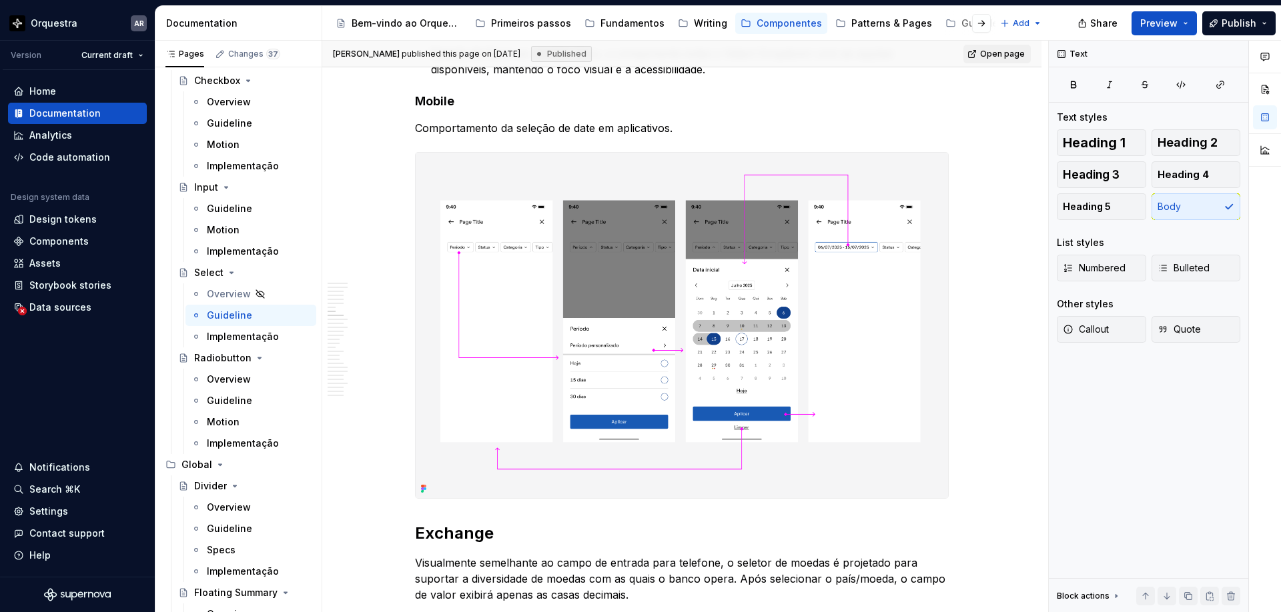
type textarea "*"
